Goal: Task Accomplishment & Management: Use online tool/utility

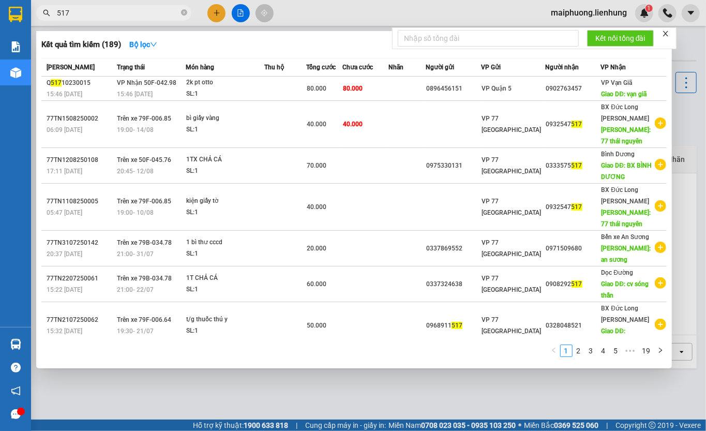
click at [111, 12] on input "517" at bounding box center [118, 12] width 122 height 11
type input "5"
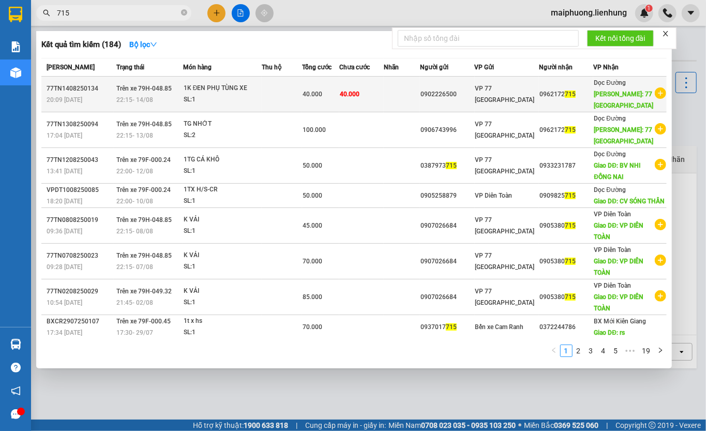
type input "715"
click at [384, 100] on td "40.000" at bounding box center [361, 95] width 44 height 36
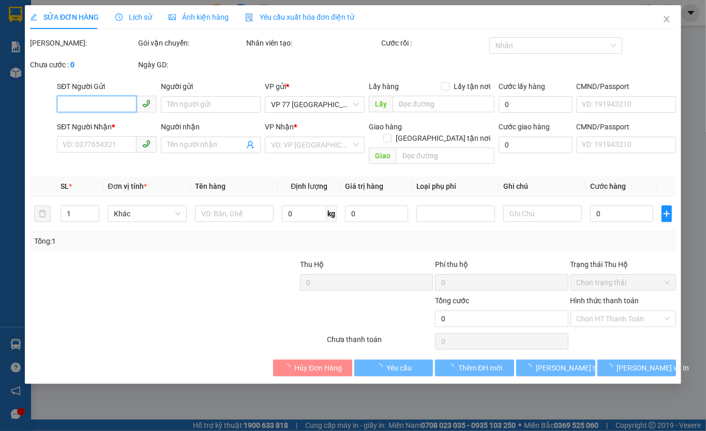
type input "0902226500"
type input "079090001836"
type input "0962172715"
type input "77 THÁI NGUYÊN"
type input "40.000"
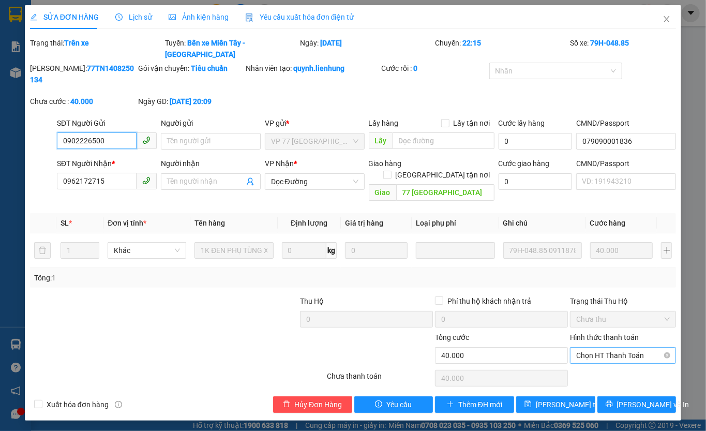
click at [623, 348] on span "Chọn HT Thanh Toán" at bounding box center [623, 356] width 94 height 16
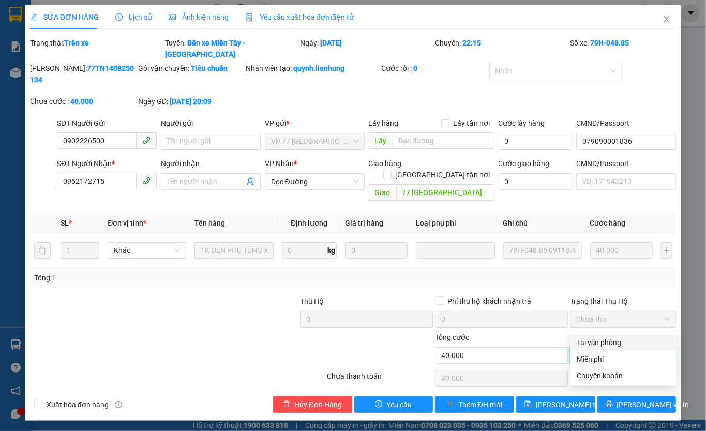
click at [601, 346] on div "Tại văn phòng" at bounding box center [624, 342] width 94 height 11
type input "0"
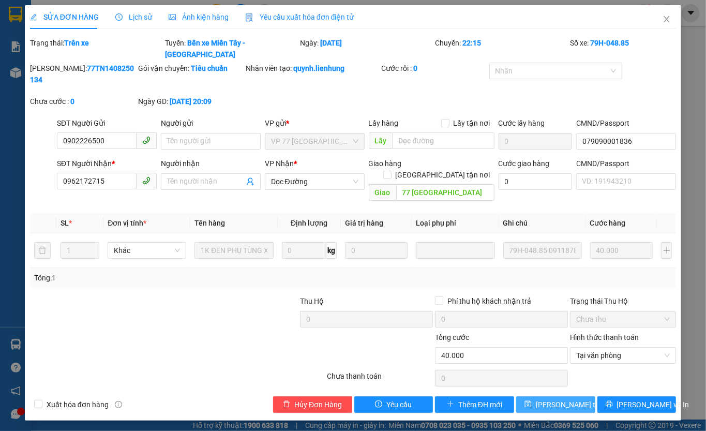
click at [561, 399] on span "Lưu thay đổi" at bounding box center [577, 404] width 83 height 11
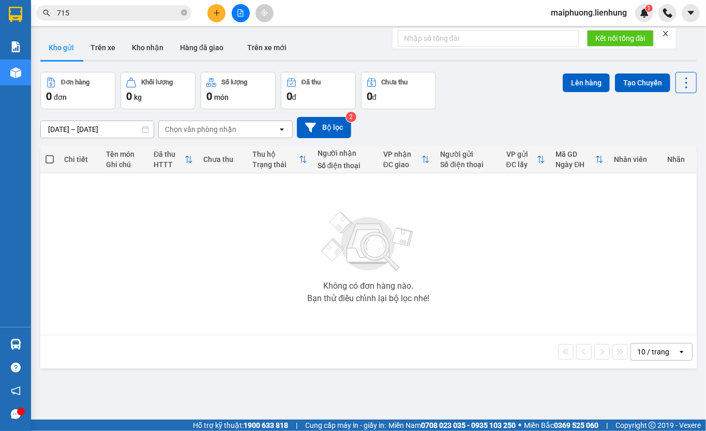
click at [246, 9] on button at bounding box center [241, 13] width 18 height 18
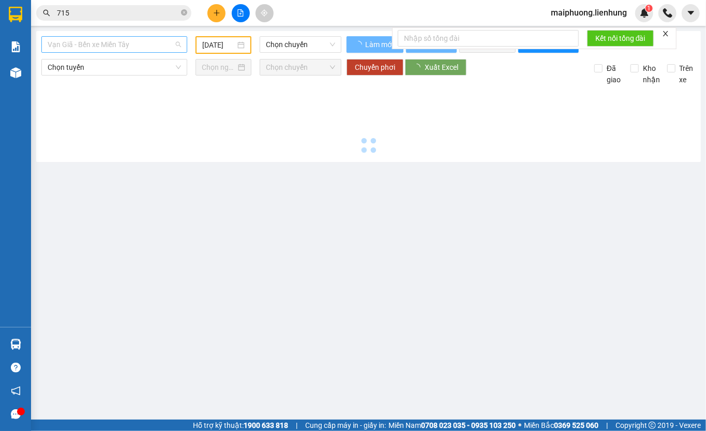
click at [118, 46] on span "Vạn Giã - Bến xe Miền Tây" at bounding box center [114, 45] width 133 height 16
type input "15/08/2025"
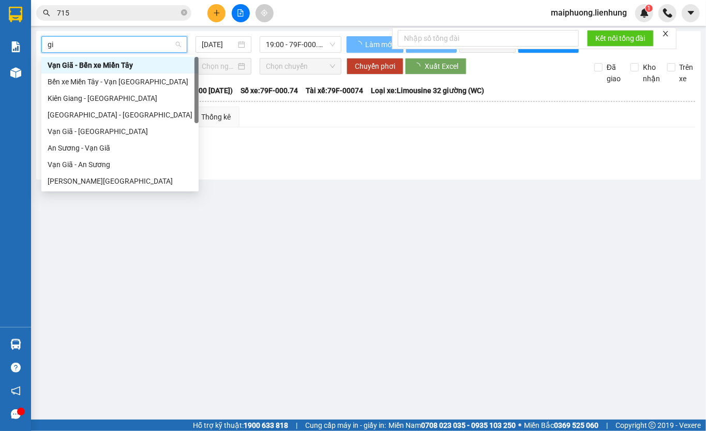
type input "gia"
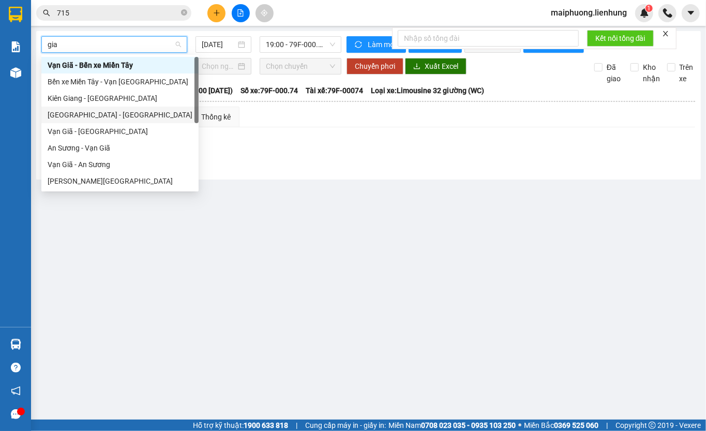
scroll to position [17, 0]
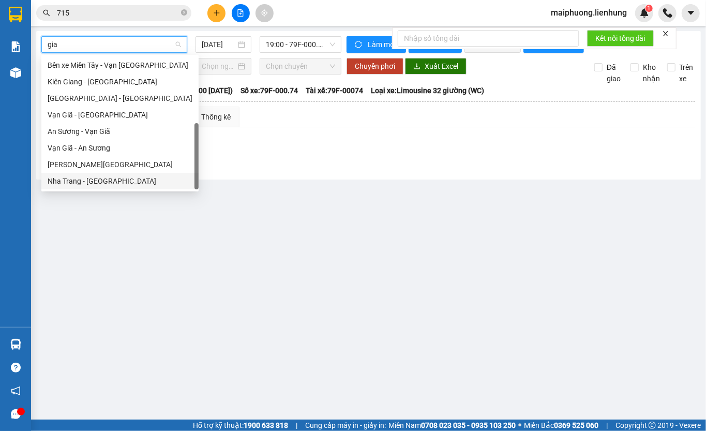
click at [114, 181] on div "Nha Trang - Gia Lai" at bounding box center [120, 180] width 145 height 11
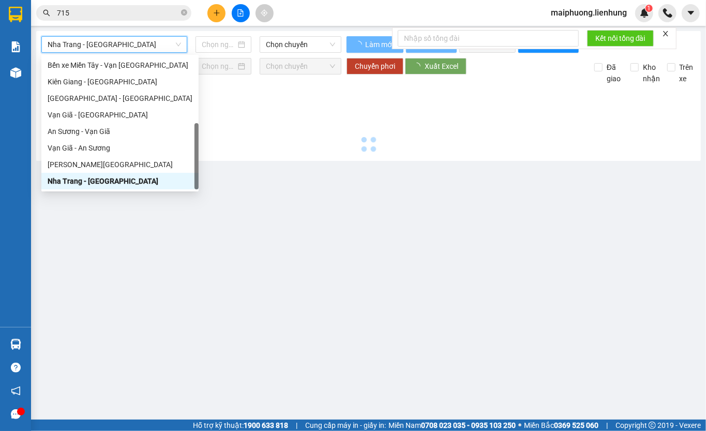
type input "15/08/2025"
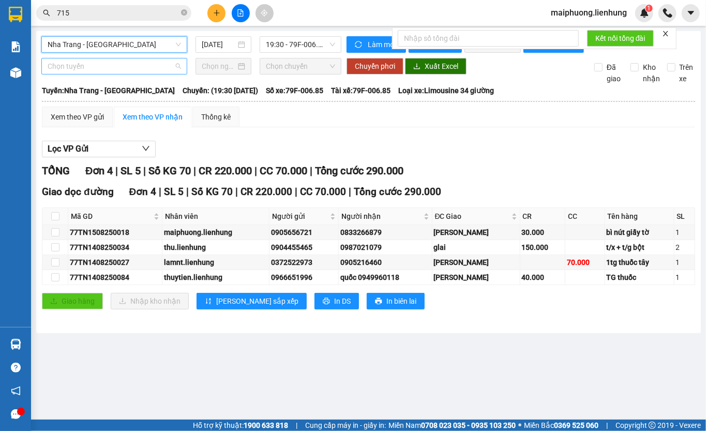
click at [121, 74] on span "Chọn tuyến" at bounding box center [114, 66] width 133 height 16
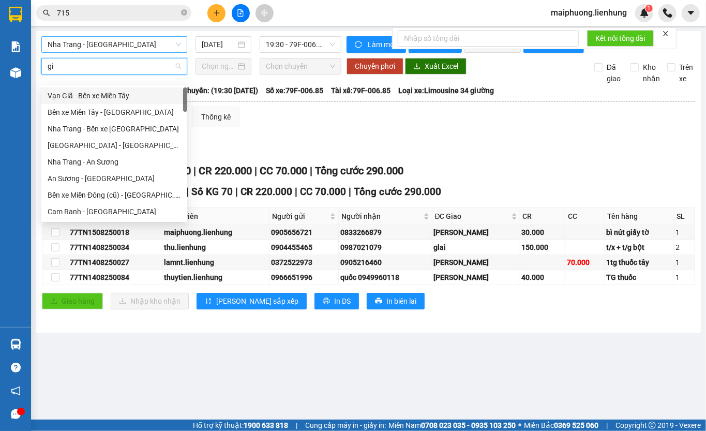
type input "gia"
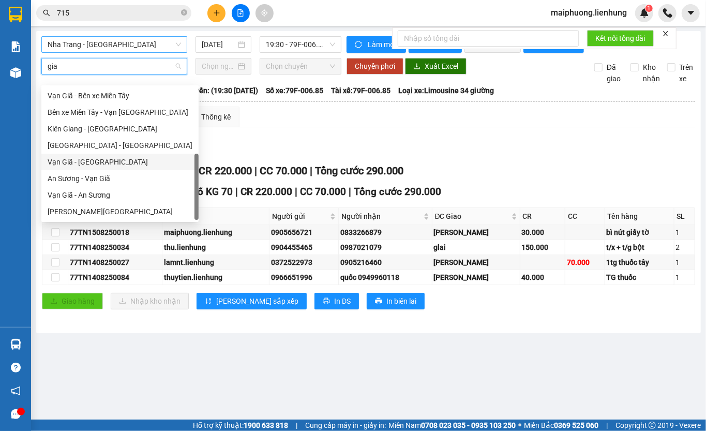
scroll to position [17, 0]
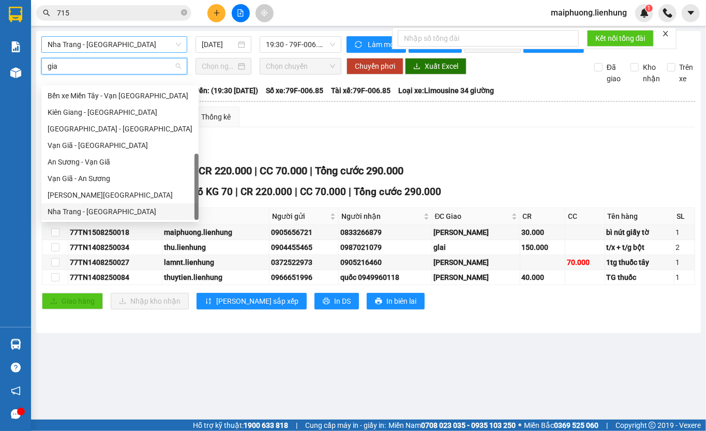
click at [109, 217] on div "Nha Trang - Gia Lai" at bounding box center [119, 211] width 157 height 17
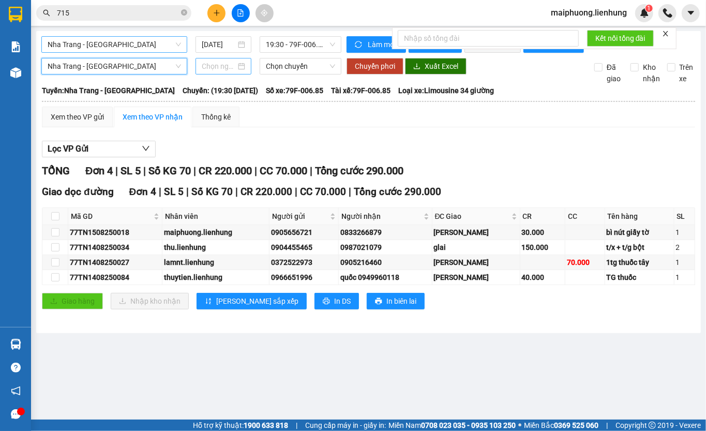
click at [230, 72] on input at bounding box center [219, 66] width 34 height 11
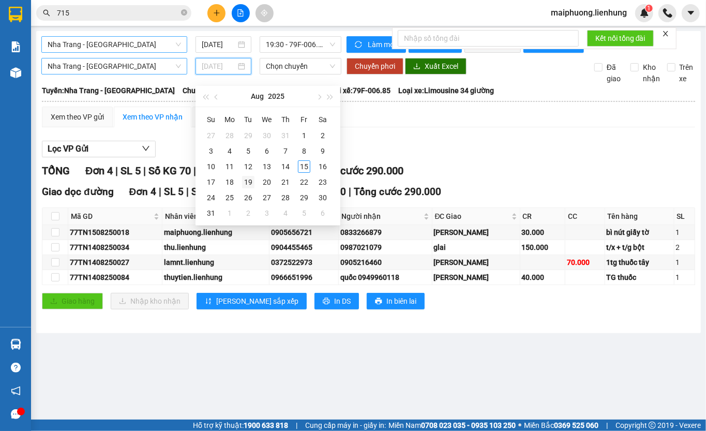
type input "19/08/2025"
click at [248, 184] on div "19" at bounding box center [248, 182] width 12 height 12
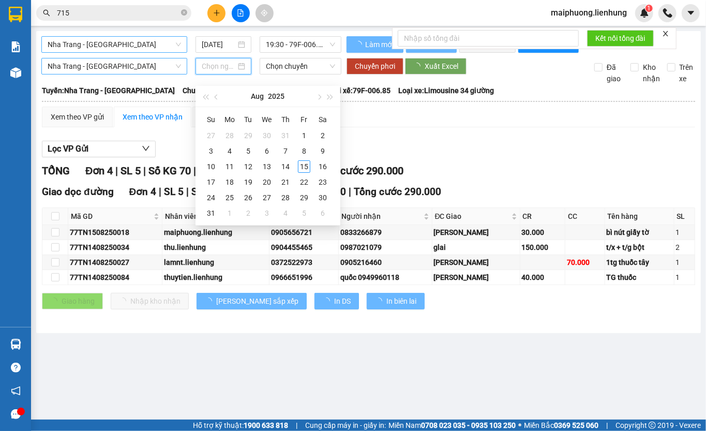
type input "19/08/2025"
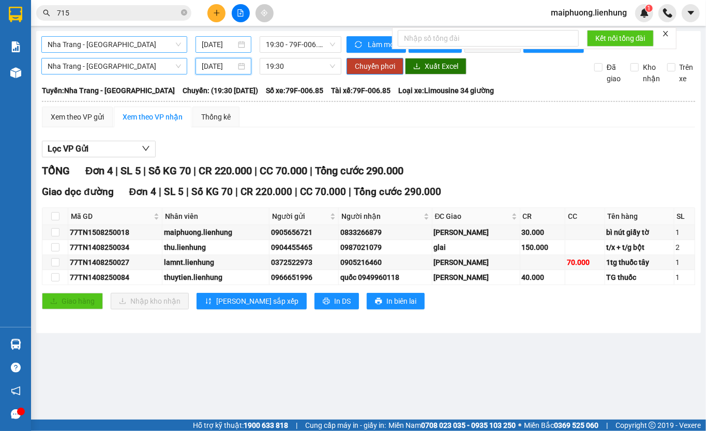
click at [228, 39] on input "15/08/2025" at bounding box center [219, 44] width 34 height 11
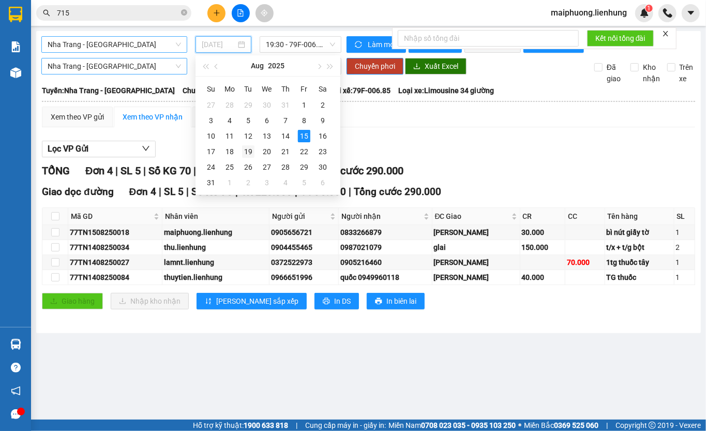
click at [243, 148] on div "19" at bounding box center [248, 151] width 12 height 12
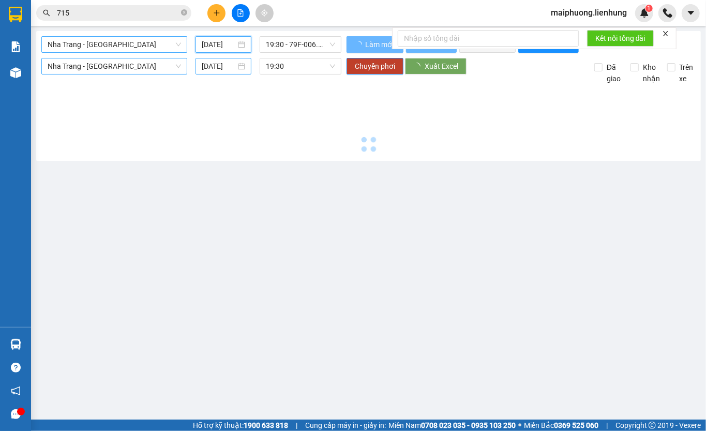
type input "19/08/2025"
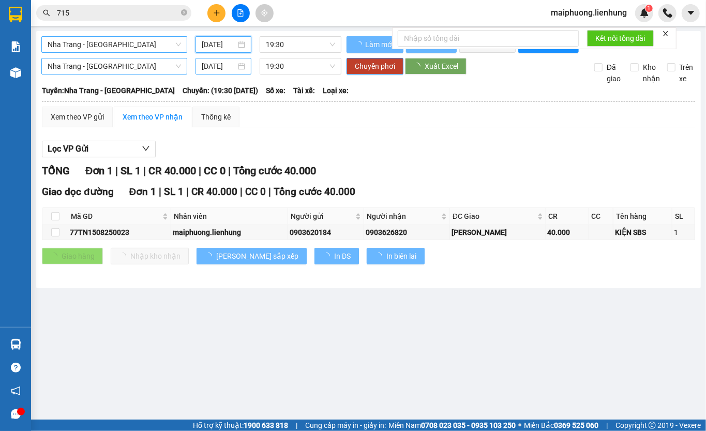
click at [220, 72] on input "19/08/2025" at bounding box center [219, 66] width 34 height 11
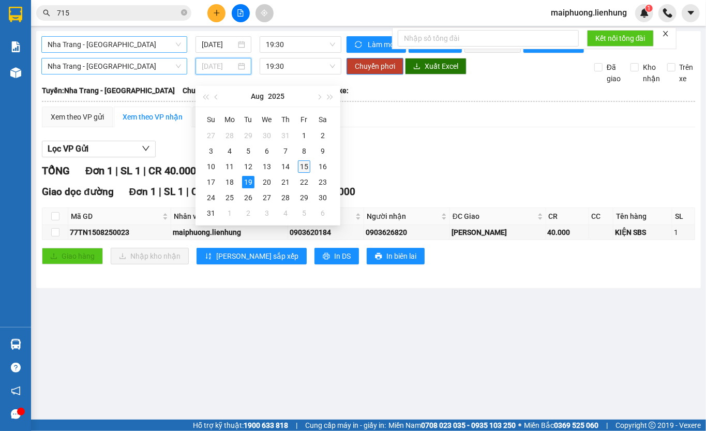
click at [302, 167] on div "15" at bounding box center [304, 166] width 12 height 12
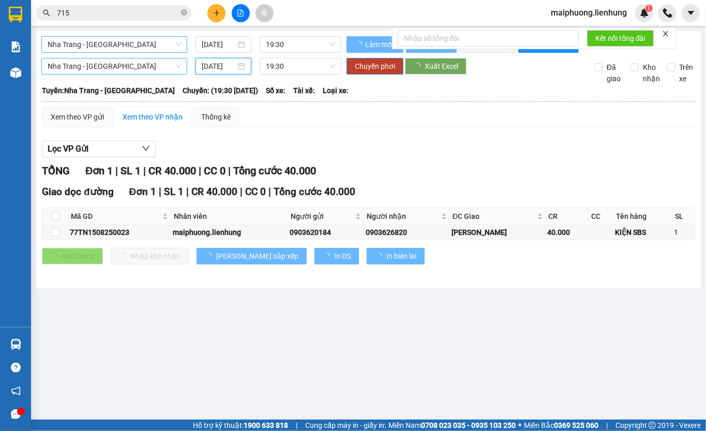
type input "15/08/2025"
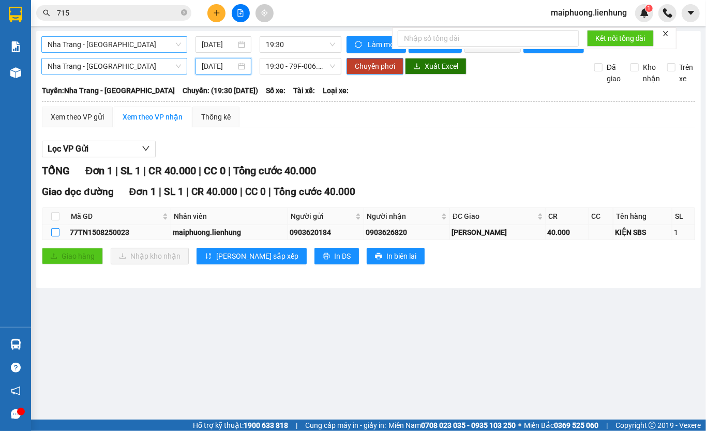
click at [55, 236] on input "checkbox" at bounding box center [55, 232] width 8 height 8
checkbox input "true"
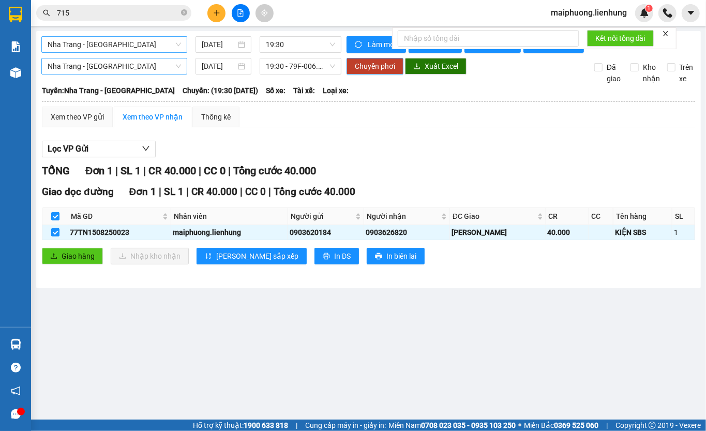
click at [372, 68] on button "Chuyển phơi" at bounding box center [375, 66] width 57 height 17
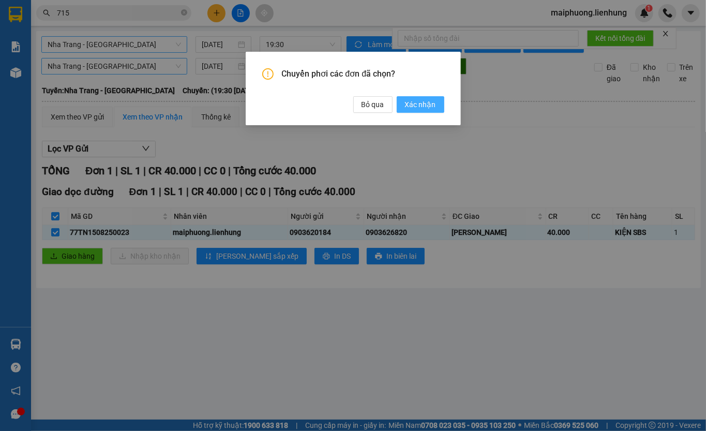
click at [420, 103] on span "Xác nhận" at bounding box center [420, 104] width 31 height 11
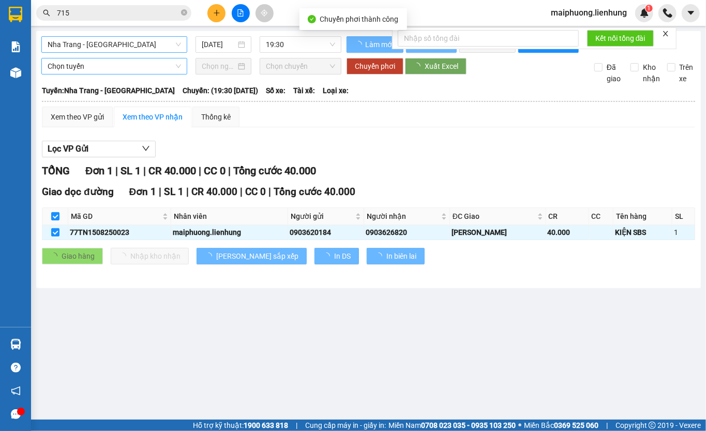
checkbox input "false"
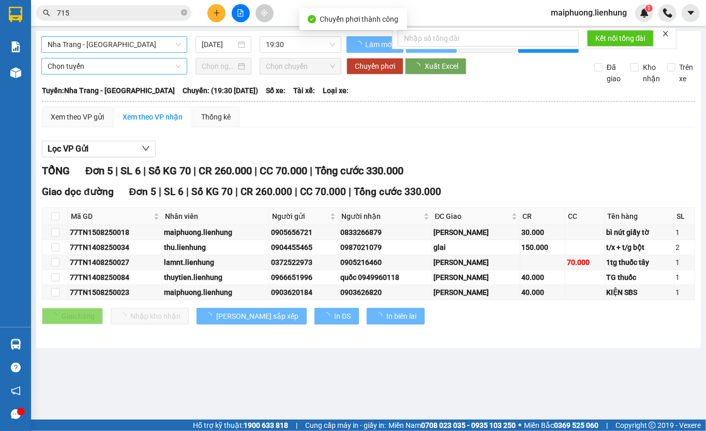
checkbox input "false"
type input "15/08/2025"
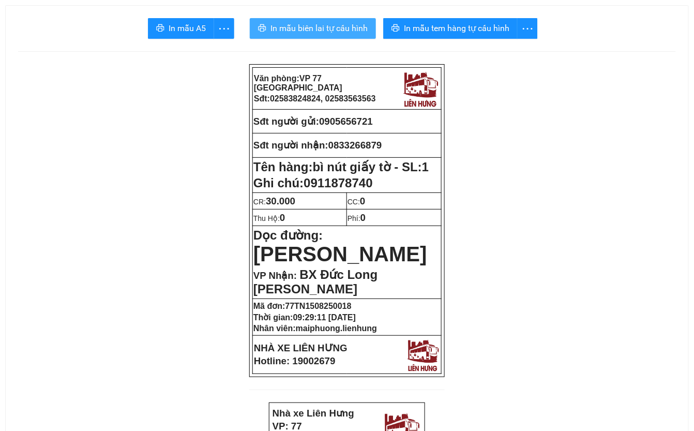
click at [340, 25] on span "In mẫu biên lai tự cấu hình" at bounding box center [319, 28] width 97 height 13
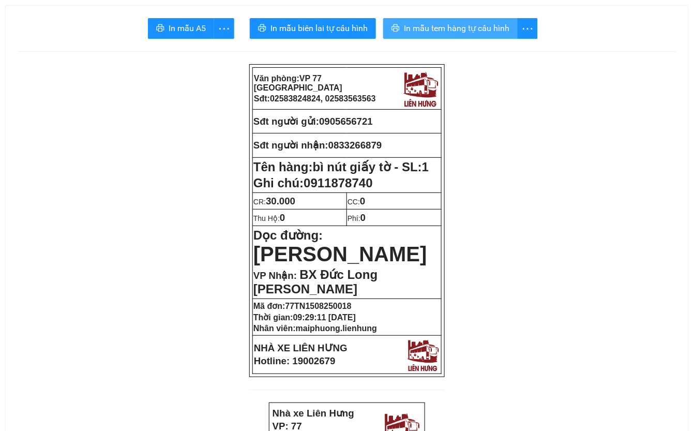
click at [464, 28] on span "In mẫu tem hàng tự cấu hình" at bounding box center [457, 28] width 106 height 13
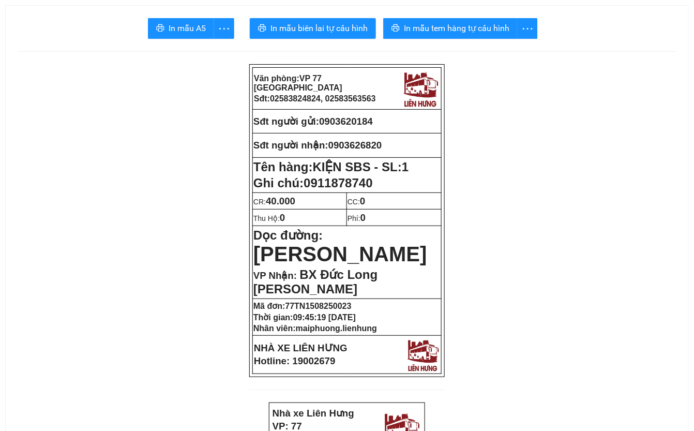
click at [305, 29] on span "In mẫu biên lai tự cấu hình" at bounding box center [319, 28] width 97 height 13
click at [472, 27] on span "In mẫu tem hàng tự cấu hình" at bounding box center [457, 28] width 106 height 13
